Goal: Information Seeking & Learning: Learn about a topic

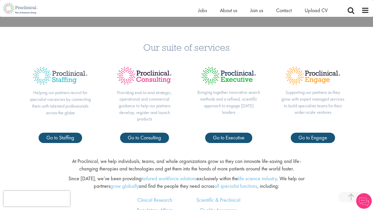
scroll to position [202, 0]
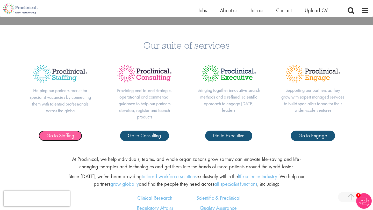
click at [68, 137] on span "Go to Staffing" at bounding box center [60, 135] width 28 height 7
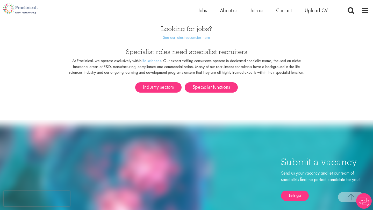
scroll to position [288, 0]
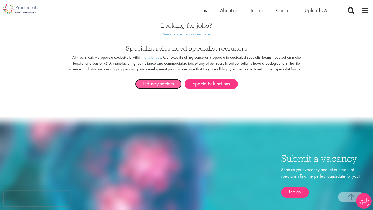
click at [171, 83] on link "Industry sectors" at bounding box center [158, 84] width 46 height 10
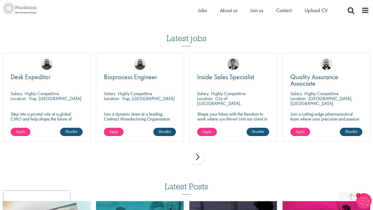
scroll to position [373, 0]
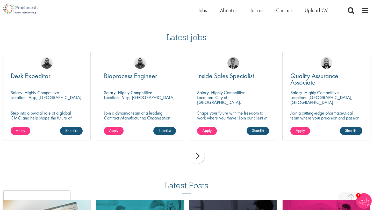
click at [198, 157] on div "next" at bounding box center [197, 156] width 16 height 16
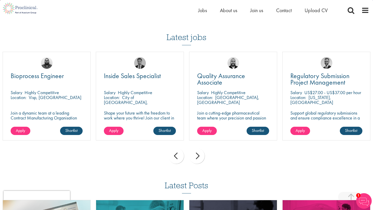
click at [197, 157] on div "next" at bounding box center [197, 156] width 16 height 16
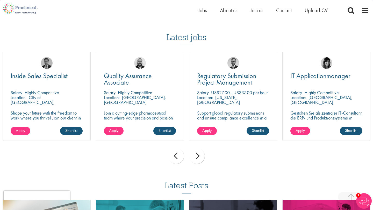
click at [197, 157] on div "next" at bounding box center [197, 156] width 16 height 16
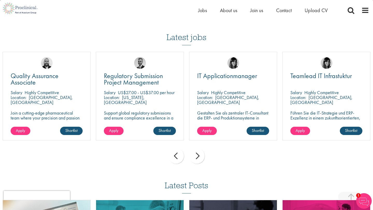
click at [197, 157] on div "next" at bounding box center [197, 156] width 16 height 16
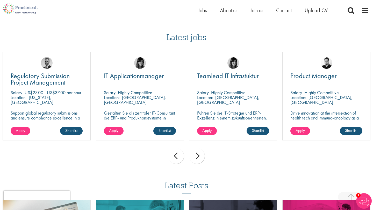
click at [197, 157] on div "next" at bounding box center [197, 156] width 16 height 16
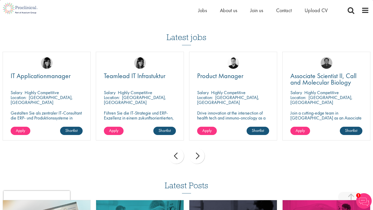
click at [197, 157] on div "next" at bounding box center [197, 156] width 16 height 16
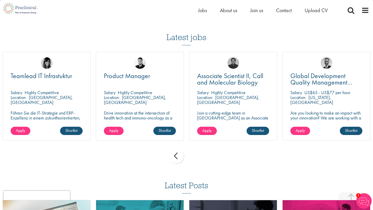
click at [197, 157] on div "prev next" at bounding box center [186, 157] width 373 height 23
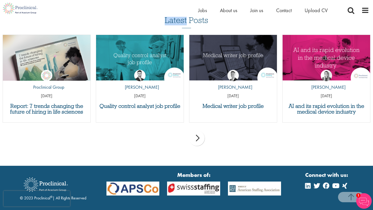
scroll to position [530, 0]
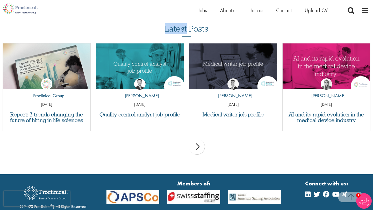
click at [198, 150] on div "next" at bounding box center [197, 147] width 16 height 16
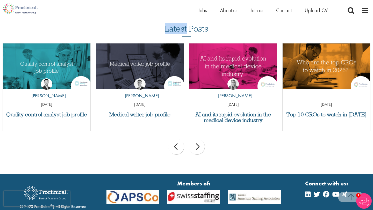
click at [198, 150] on div "next" at bounding box center [197, 147] width 16 height 16
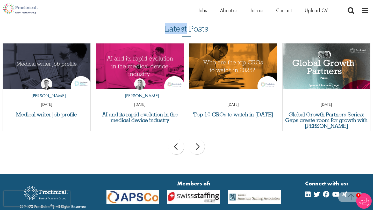
click at [198, 150] on div "next" at bounding box center [197, 147] width 16 height 16
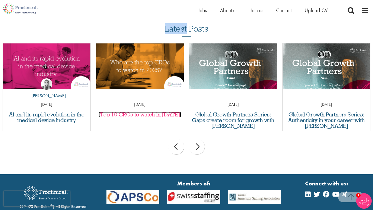
click at [150, 117] on h3 "Top 10 CROs to watch in [DATE]" at bounding box center [140, 115] width 82 height 6
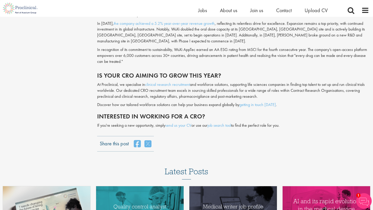
scroll to position [1234, 0]
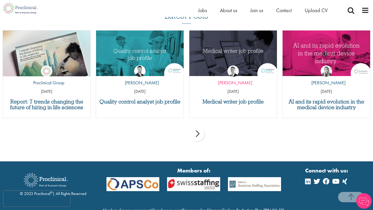
scroll to position [544, 0]
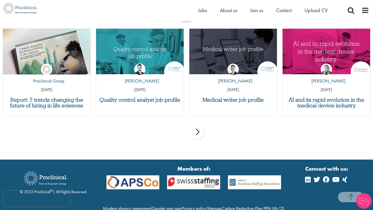
click at [206, 127] on div "prev next" at bounding box center [186, 133] width 373 height 23
click at [204, 128] on div "prev next" at bounding box center [186, 133] width 373 height 23
click at [197, 133] on div "next" at bounding box center [197, 132] width 16 height 16
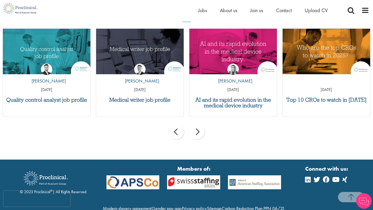
click at [197, 133] on div "next" at bounding box center [197, 132] width 16 height 16
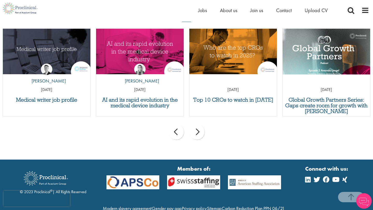
click at [197, 133] on div "next" at bounding box center [197, 132] width 16 height 16
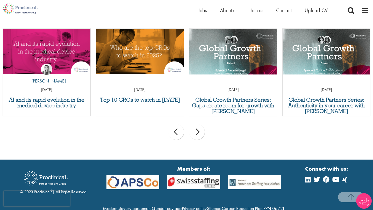
click at [197, 133] on div "next" at bounding box center [197, 132] width 16 height 16
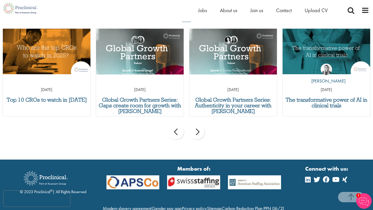
click at [197, 133] on div "next" at bounding box center [197, 132] width 16 height 16
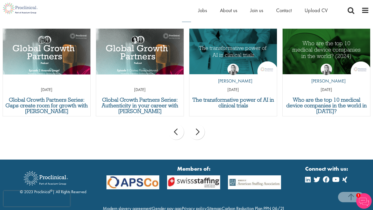
click at [197, 133] on div "next" at bounding box center [197, 132] width 16 height 16
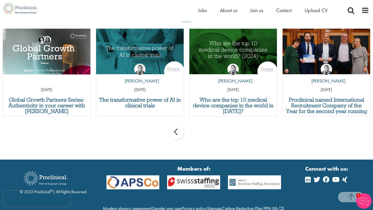
click at [197, 133] on div "prev next" at bounding box center [186, 133] width 373 height 23
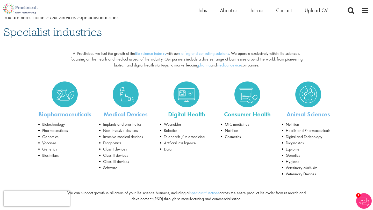
scroll to position [65, 0]
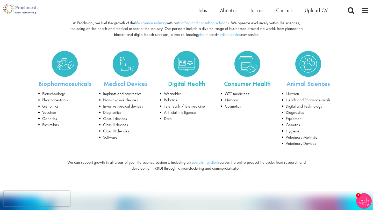
click at [187, 71] on img at bounding box center [186, 64] width 26 height 26
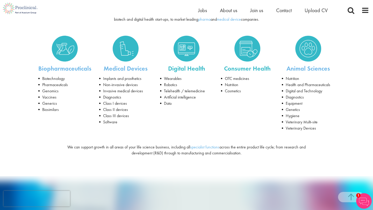
scroll to position [80, 0]
click at [202, 147] on link "specialist functions" at bounding box center [204, 146] width 29 height 5
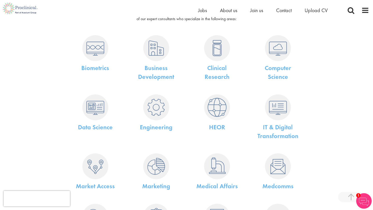
scroll to position [77, 0]
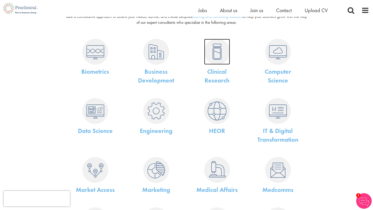
click at [214, 56] on img at bounding box center [217, 52] width 26 height 26
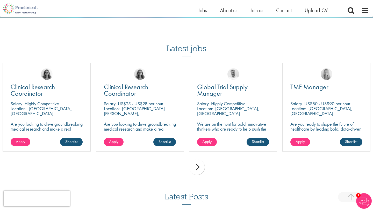
scroll to position [602, 0]
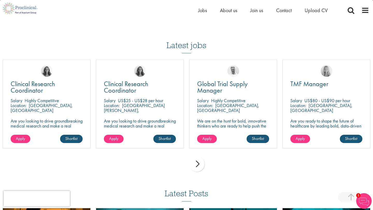
click at [198, 164] on div "next" at bounding box center [197, 164] width 16 height 16
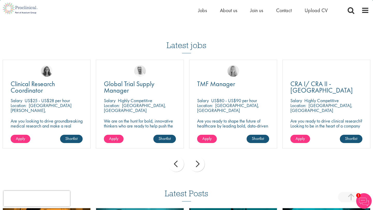
click at [198, 164] on div "next" at bounding box center [197, 164] width 16 height 16
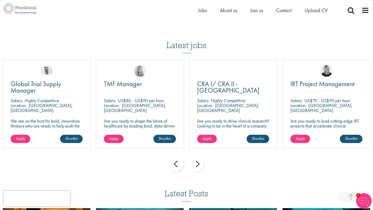
click at [198, 164] on div "next" at bounding box center [197, 164] width 16 height 16
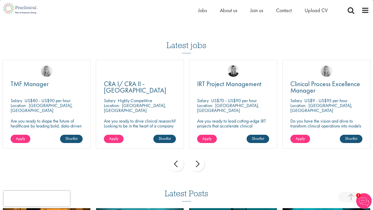
click at [198, 164] on div "next" at bounding box center [197, 164] width 16 height 16
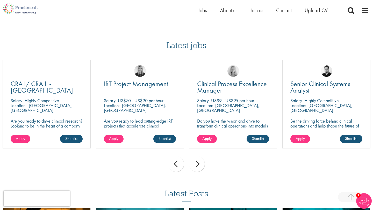
click at [198, 164] on div "next" at bounding box center [197, 164] width 16 height 16
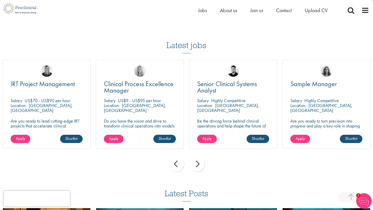
click at [198, 164] on div "next" at bounding box center [197, 164] width 16 height 16
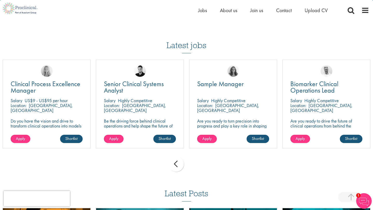
click at [198, 164] on div "prev next" at bounding box center [186, 165] width 373 height 23
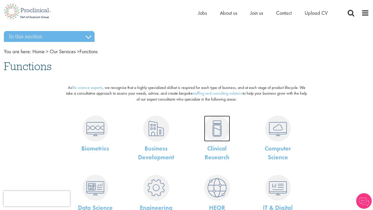
click at [215, 124] on img at bounding box center [217, 129] width 26 height 26
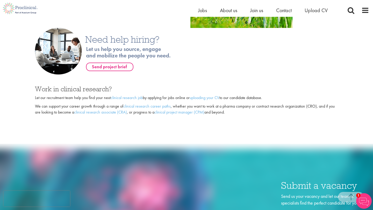
scroll to position [348, 0]
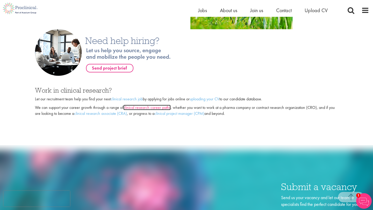
click at [150, 109] on link "clinical research career paths" at bounding box center [146, 107] width 47 height 5
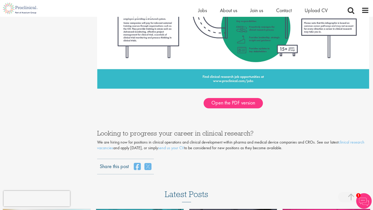
scroll to position [731, 0]
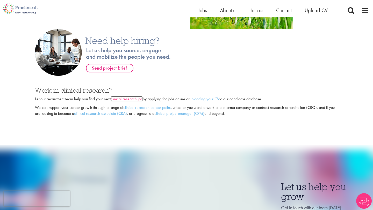
click at [137, 99] on link "clinical research job" at bounding box center [127, 98] width 32 height 5
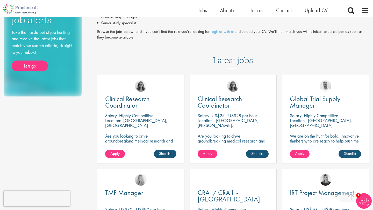
scroll to position [108, 0]
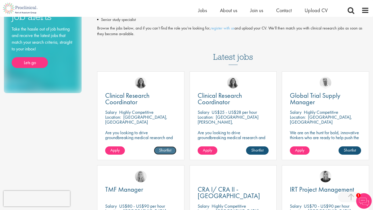
click at [165, 147] on link "Shortlist" at bounding box center [165, 151] width 23 height 8
click at [162, 147] on link "Shortlisted" at bounding box center [163, 151] width 27 height 8
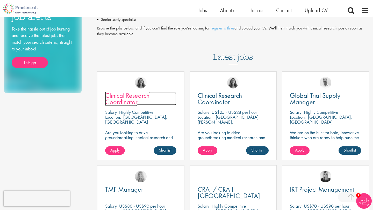
click at [137, 92] on span "Clinical Research Coordinator" at bounding box center [127, 98] width 44 height 15
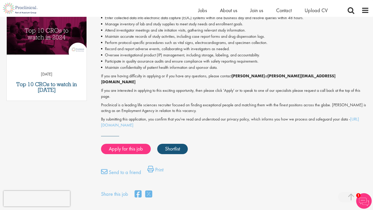
scroll to position [276, 0]
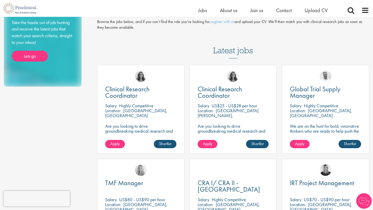
scroll to position [108, 0]
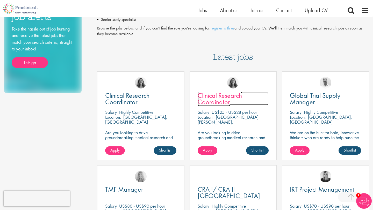
click at [208, 98] on span "Clinical Research Coordinator" at bounding box center [220, 98] width 44 height 15
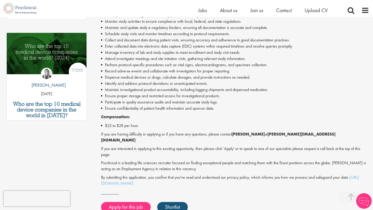
scroll to position [258, 0]
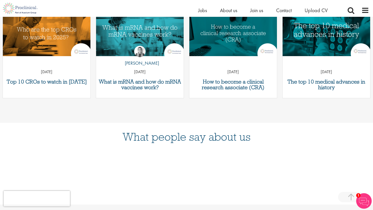
scroll to position [837, 0]
